Goal: Check status: Check status

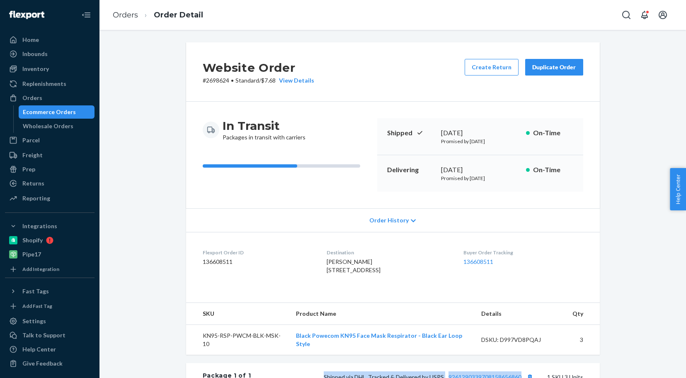
scroll to position [166, 0]
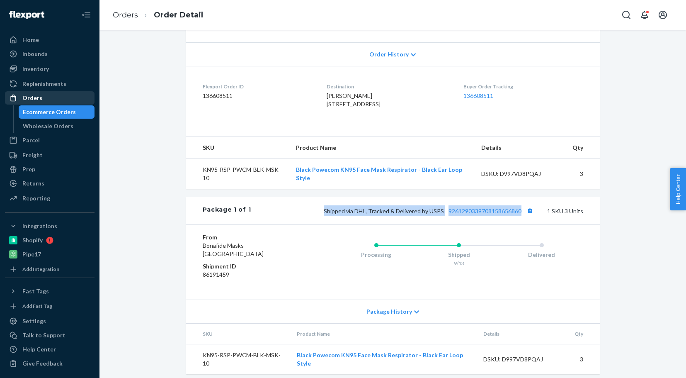
click at [31, 95] on div "Orders" at bounding box center [32, 98] width 20 height 8
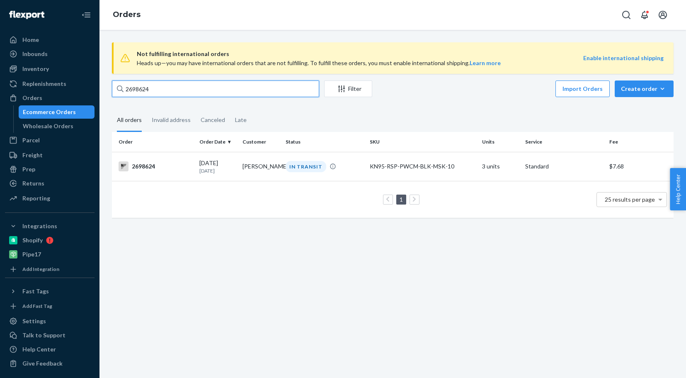
click at [151, 87] on input "2698624" at bounding box center [215, 88] width 207 height 17
type input "2"
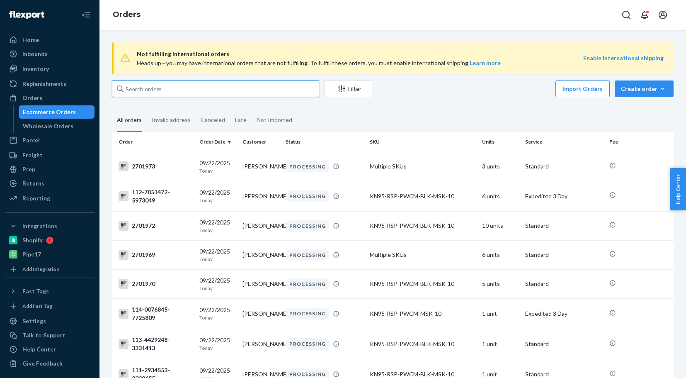
paste input "2700615"
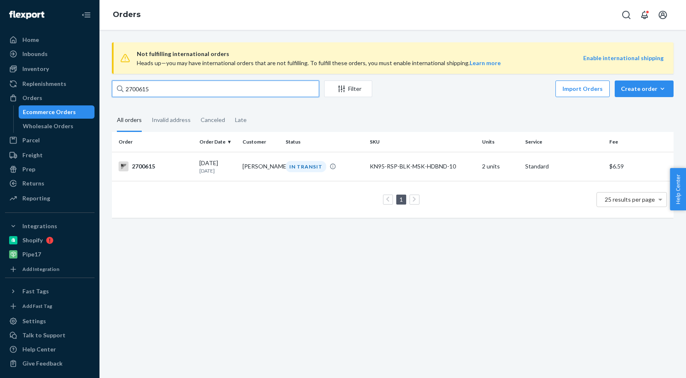
type input "2700615"
click at [144, 164] on div "2700615" at bounding box center [156, 166] width 74 height 10
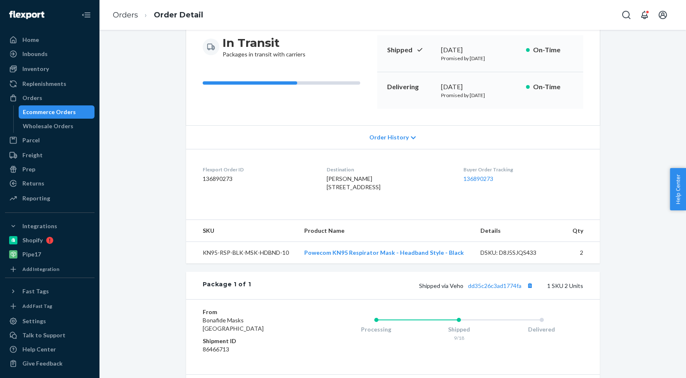
scroll to position [124, 0]
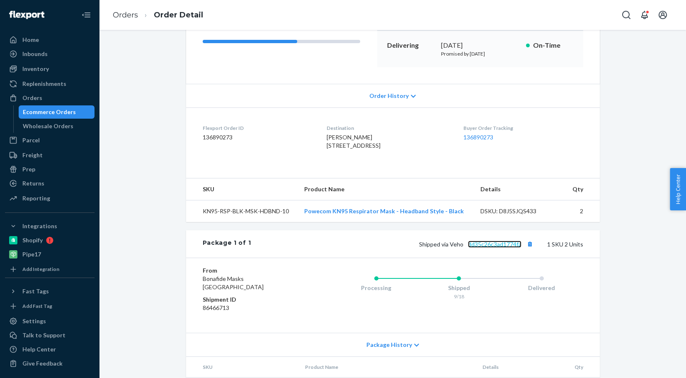
click at [497, 248] on link "dd35c26c3ad1774fa" at bounding box center [494, 244] width 53 height 7
